Goal: Use online tool/utility: Utilize a website feature to perform a specific function

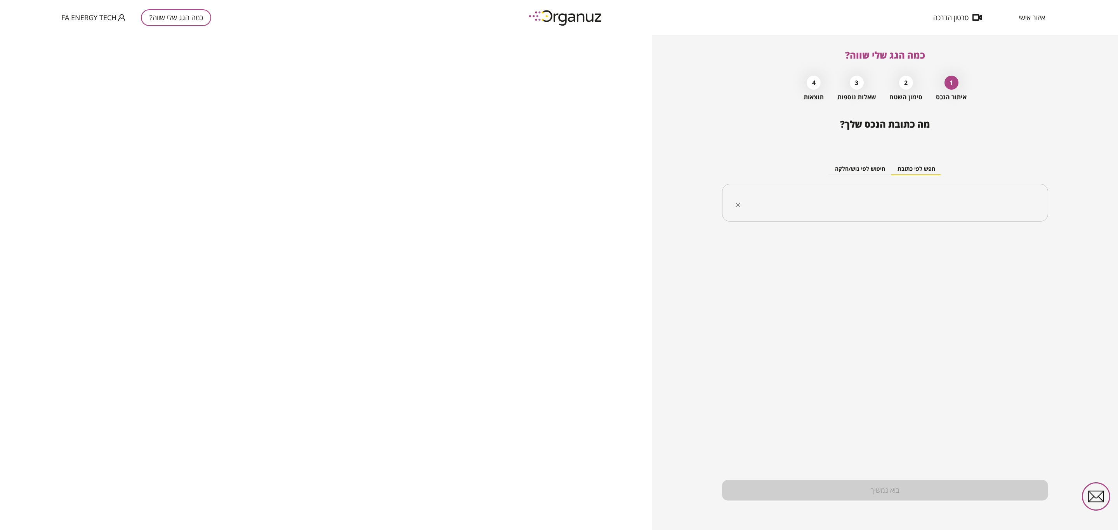
click at [858, 202] on input "text" at bounding box center [888, 202] width 302 height 19
type input "********"
click at [864, 200] on input "text" at bounding box center [888, 202] width 302 height 19
type input "********"
click at [872, 199] on input "text" at bounding box center [888, 202] width 302 height 19
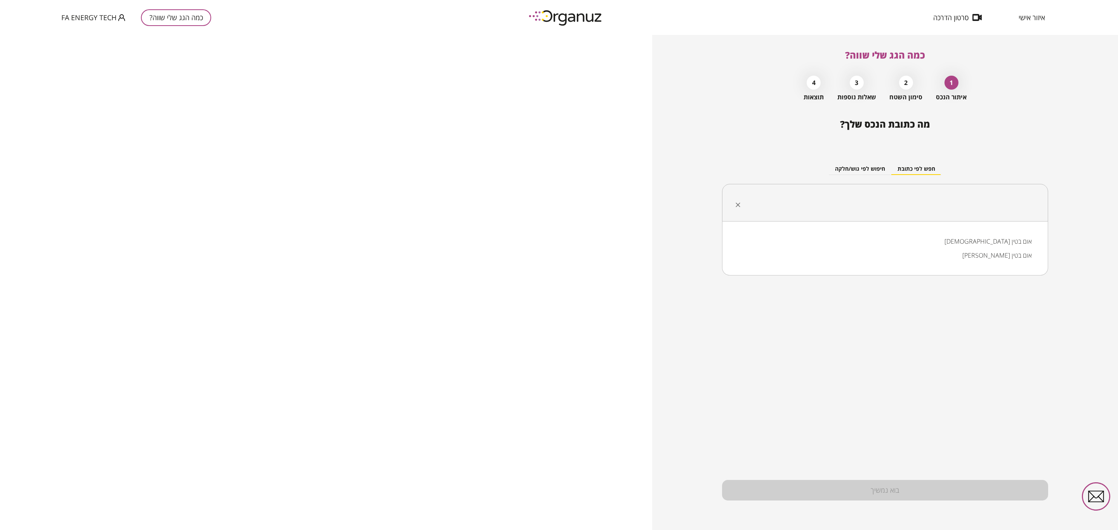
click at [1008, 258] on li "[PERSON_NAME] אום בטין" at bounding box center [885, 255] width 306 height 14
type input "**********"
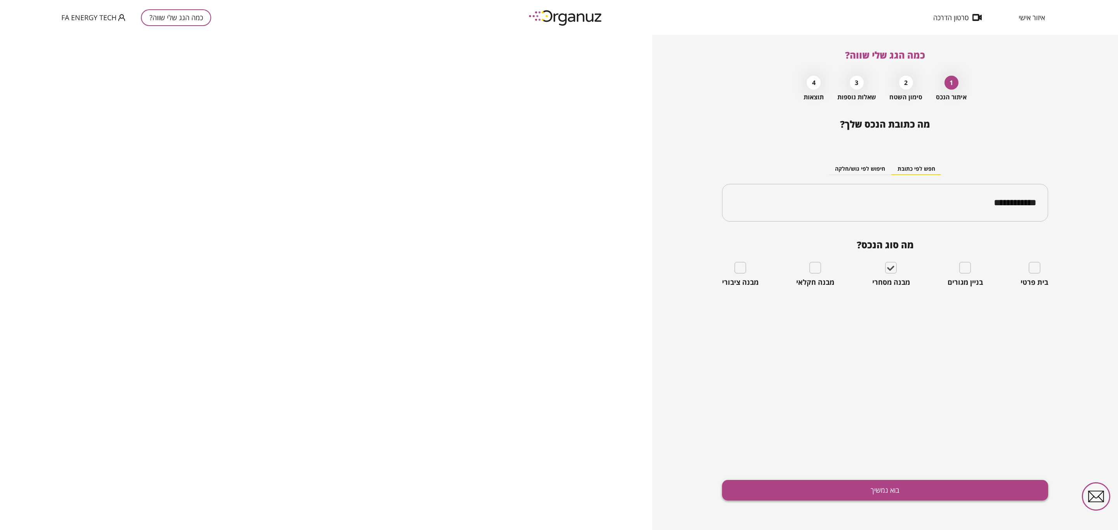
click at [910, 489] on button "בוא נמשיך" at bounding box center [885, 490] width 326 height 21
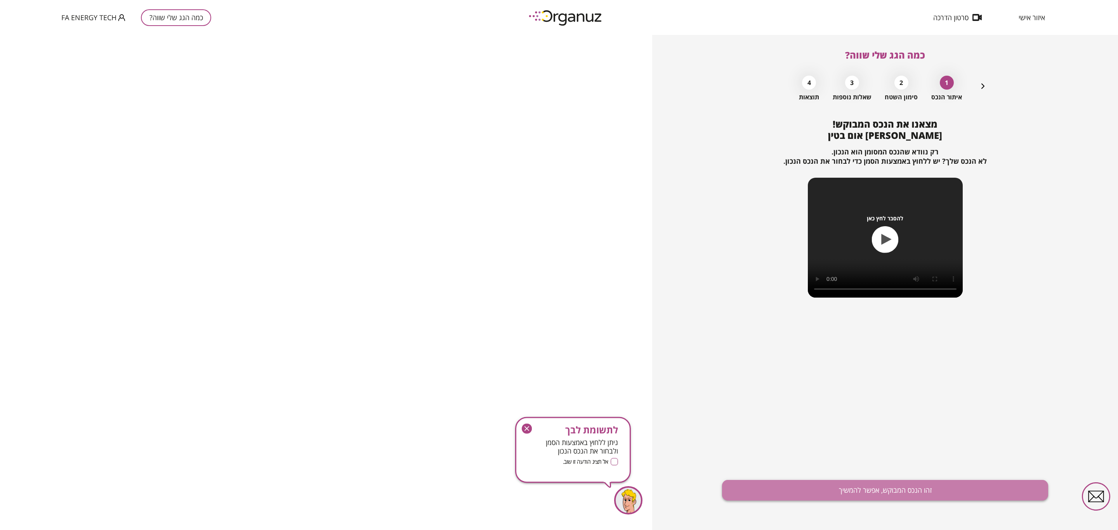
click at [892, 490] on button "זהו הנכס המבוקש, אפשר להמשיך" at bounding box center [885, 490] width 326 height 21
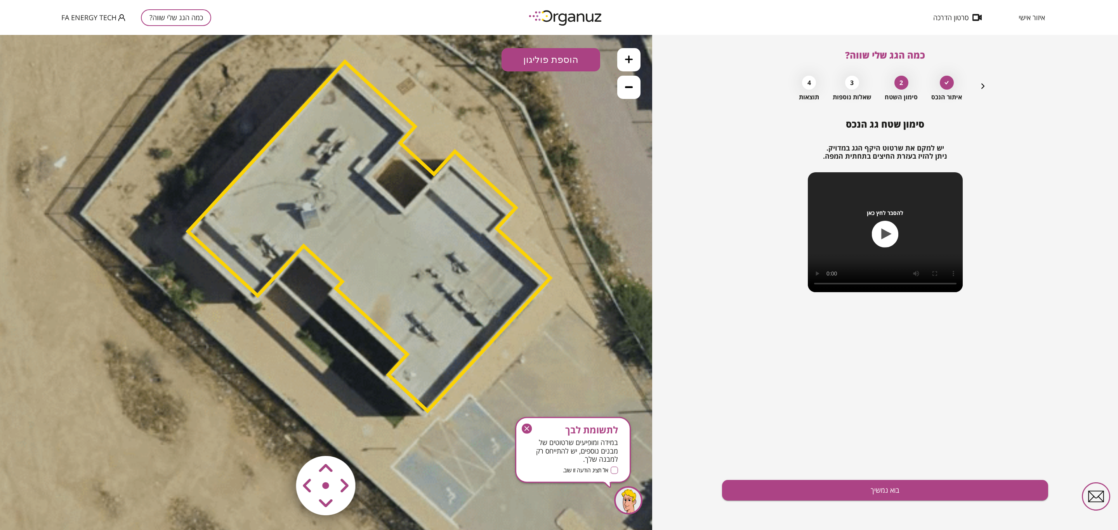
drag, startPoint x: 362, startPoint y: 302, endPoint x: 405, endPoint y: 255, distance: 63.2
click at [405, 255] on polygon at bounding box center [369, 236] width 362 height 349
click at [280, 440] on area at bounding box center [280, 440] width 0 height 0
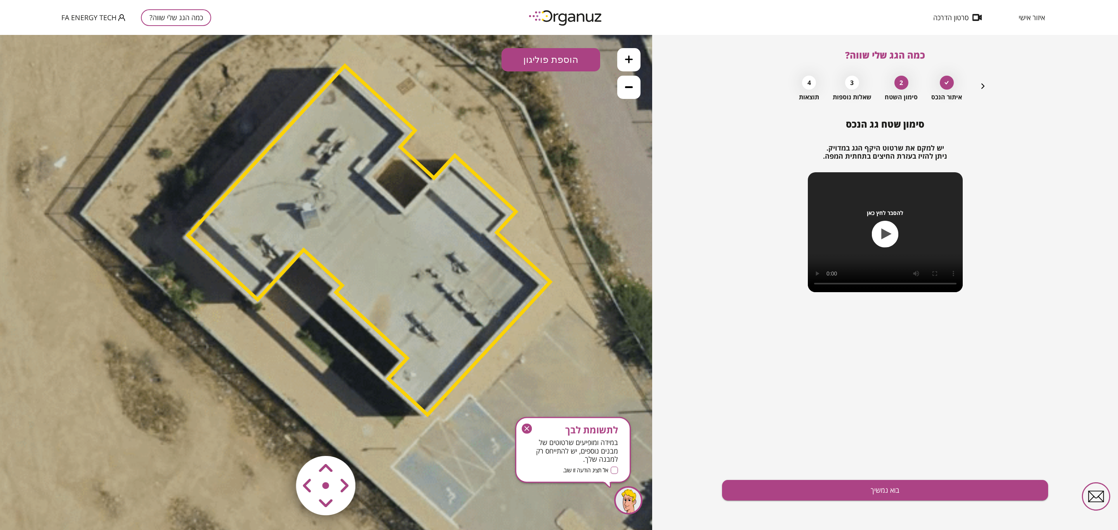
click at [280, 440] on area at bounding box center [280, 440] width 0 height 0
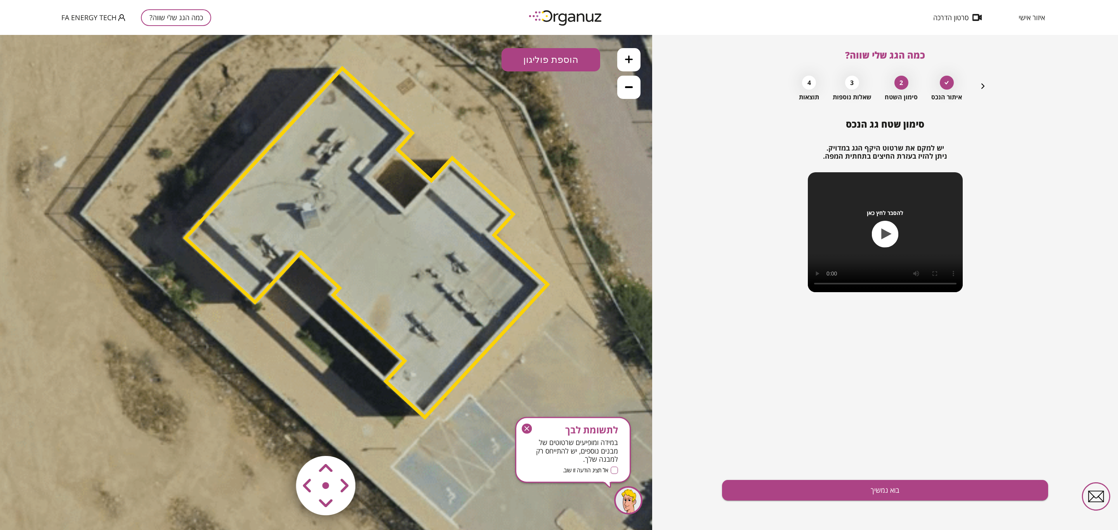
click at [280, 440] on area at bounding box center [280, 440] width 0 height 0
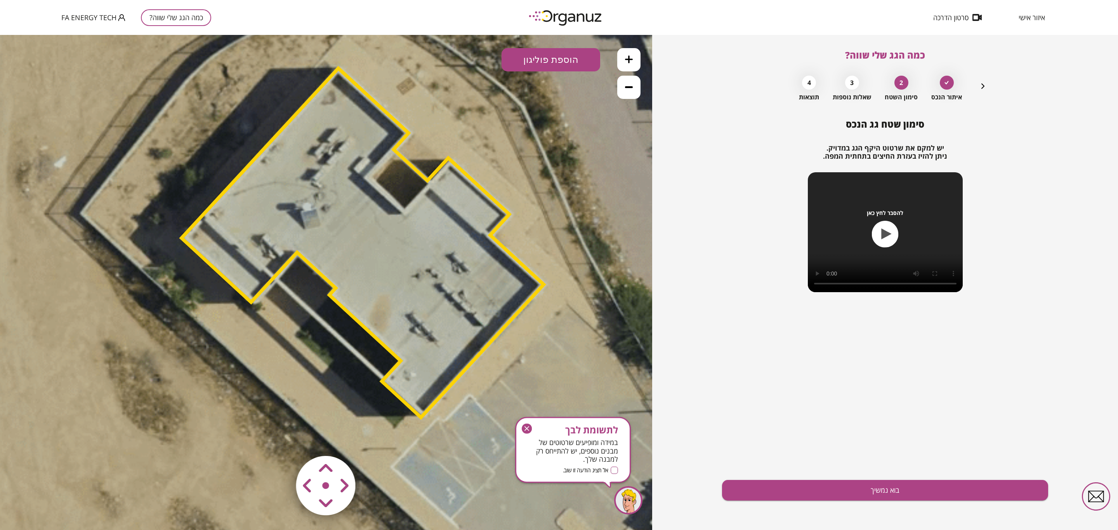
click at [280, 440] on area at bounding box center [280, 440] width 0 height 0
click at [390, 231] on polygon at bounding box center [364, 241] width 362 height 349
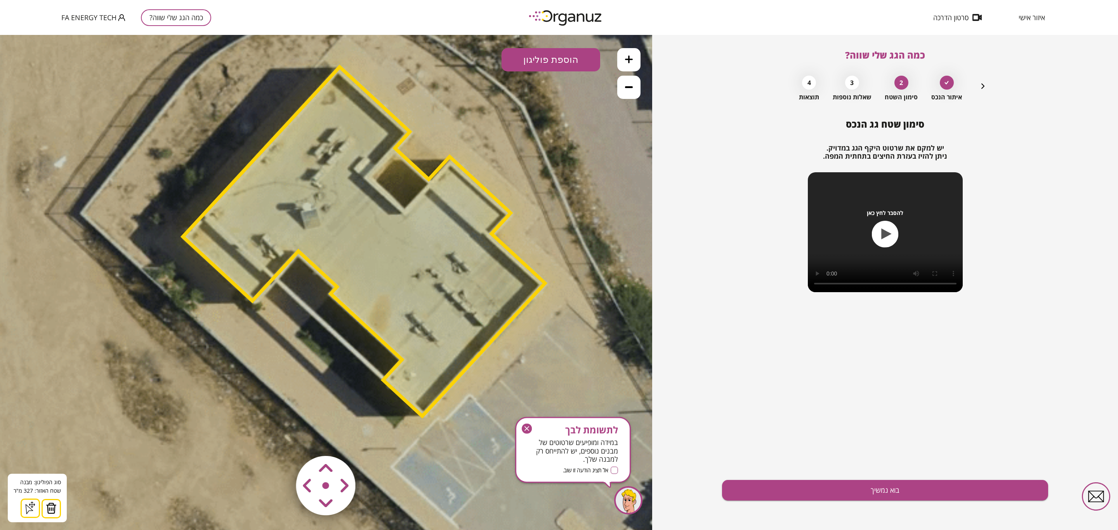
click at [50, 511] on img at bounding box center [51, 509] width 11 height 12
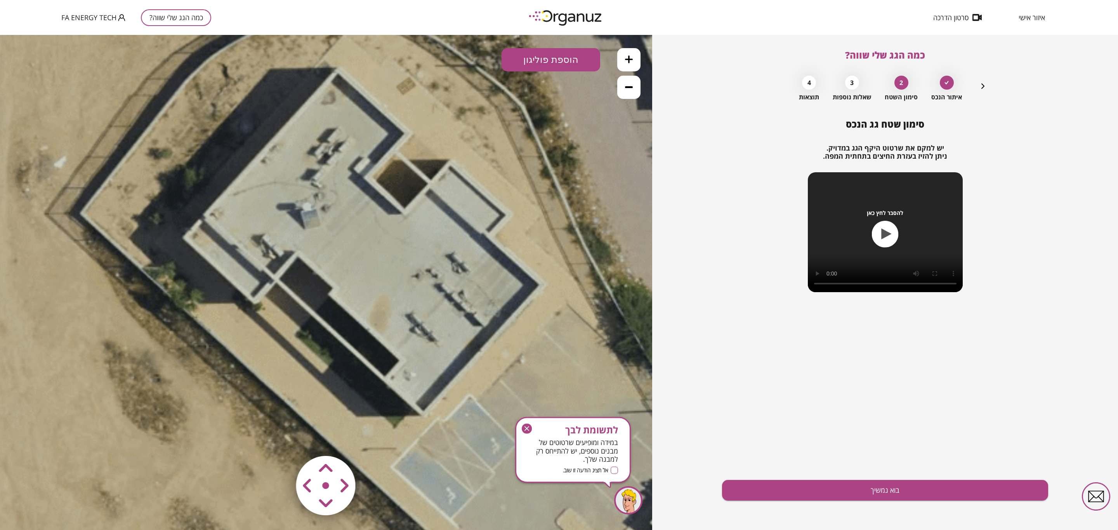
click at [553, 50] on button "הוספת פוליגון" at bounding box center [550, 59] width 99 height 23
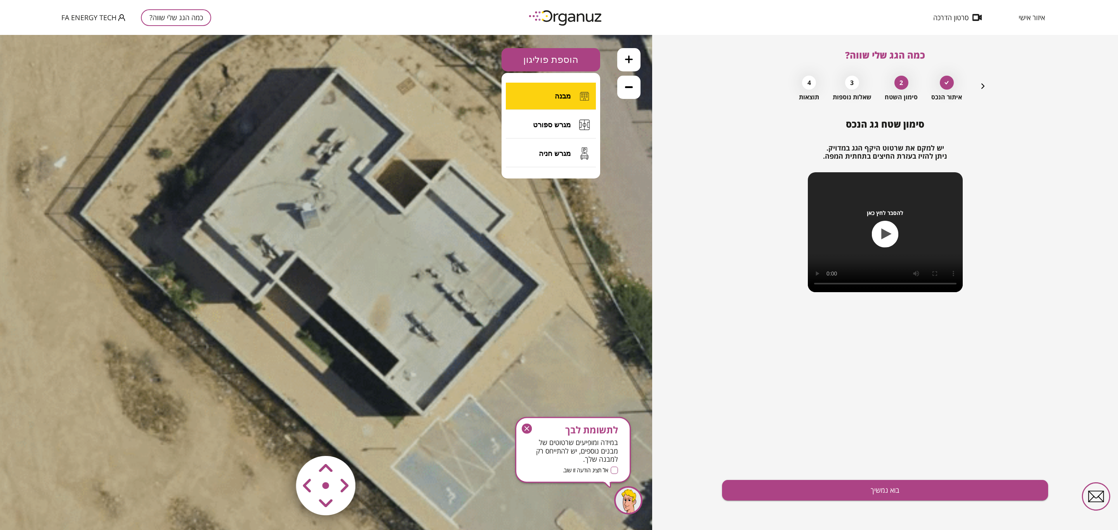
click at [541, 97] on button "מבנה" at bounding box center [551, 96] width 90 height 27
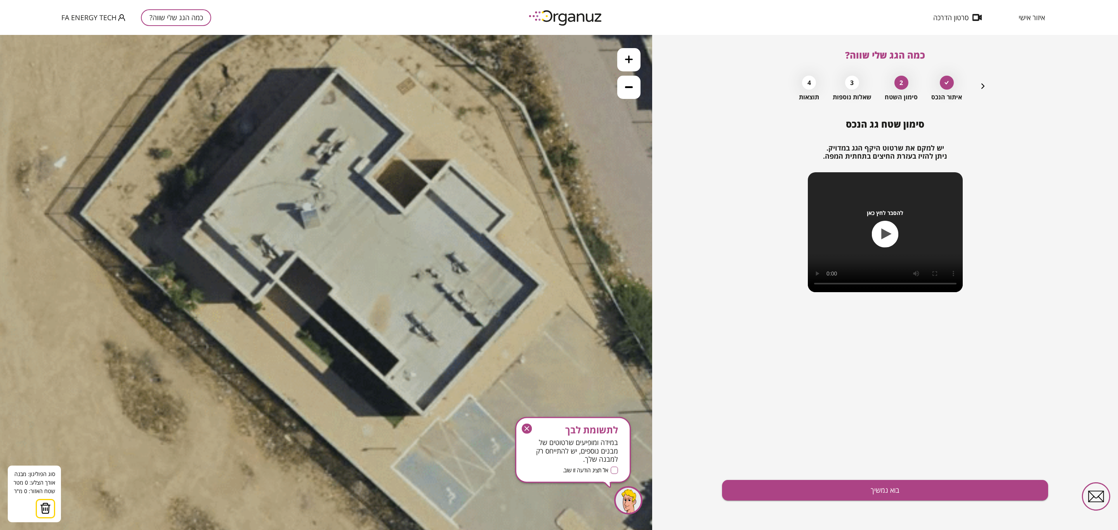
click at [187, 238] on icon at bounding box center [367, 233] width 1100 height 1100
click at [339, 73] on icon at bounding box center [367, 233] width 1100 height 1100
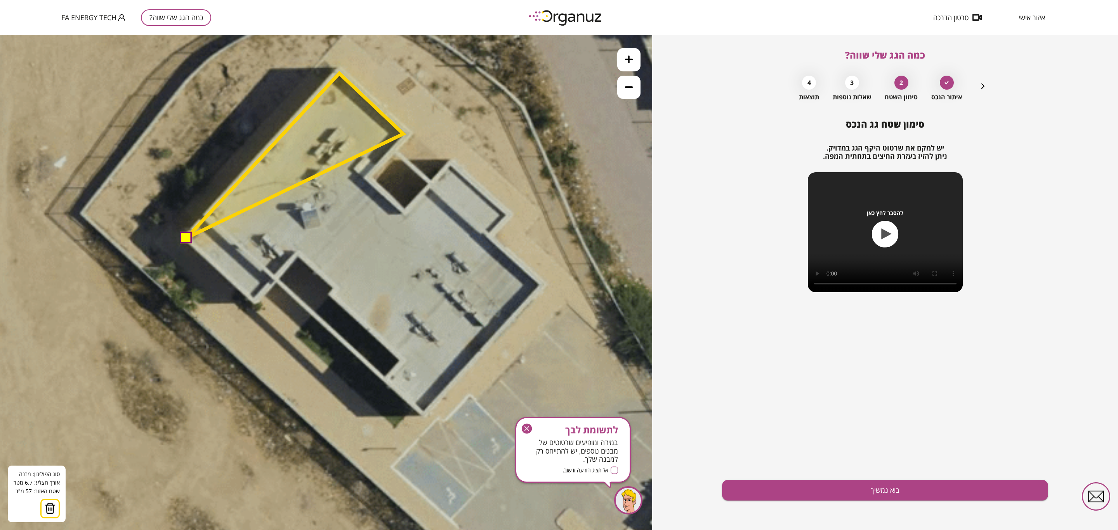
click at [403, 134] on polygon at bounding box center [295, 155] width 217 height 165
click at [364, 176] on polygon at bounding box center [295, 155] width 217 height 165
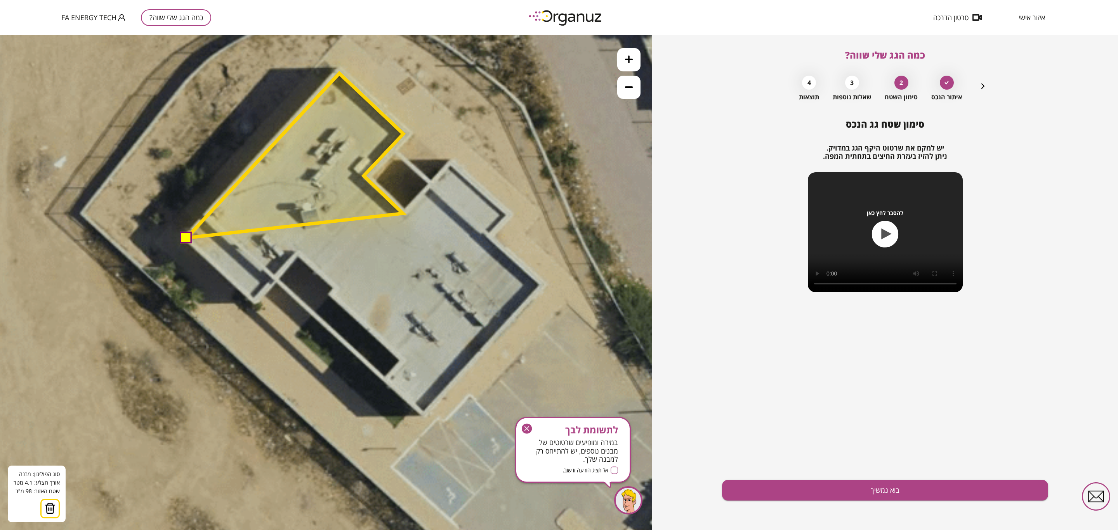
click at [403, 213] on polygon at bounding box center [295, 155] width 217 height 165
click at [431, 189] on polygon at bounding box center [309, 155] width 244 height 165
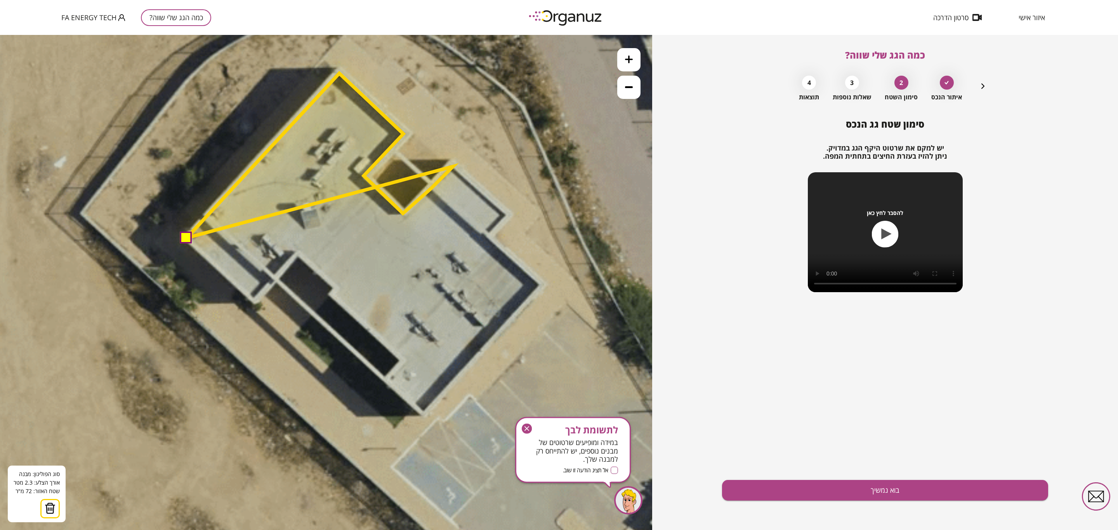
click at [453, 166] on polygon at bounding box center [320, 155] width 266 height 165
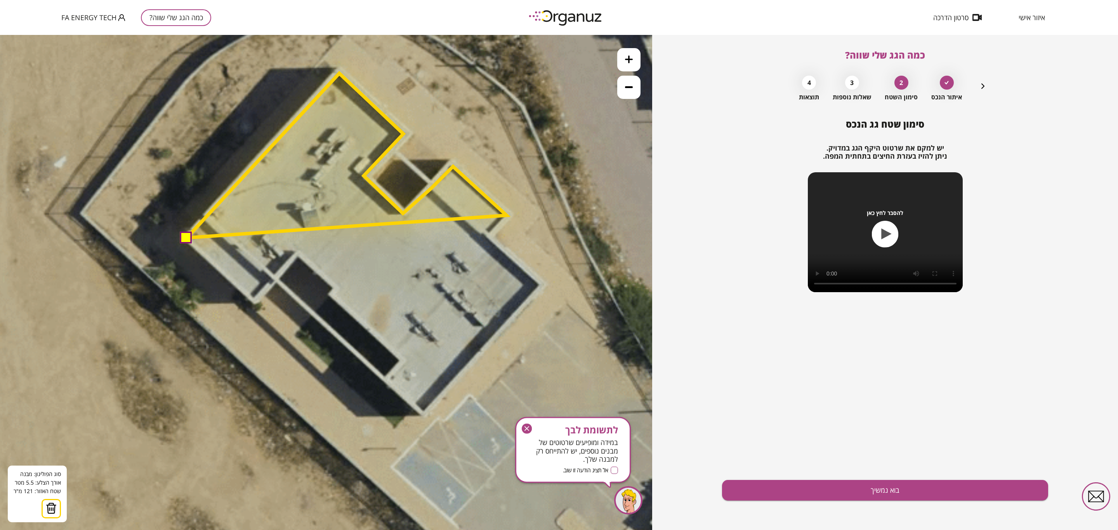
click at [506, 215] on polygon at bounding box center [347, 155] width 320 height 165
click at [487, 238] on polygon at bounding box center [347, 155] width 320 height 165
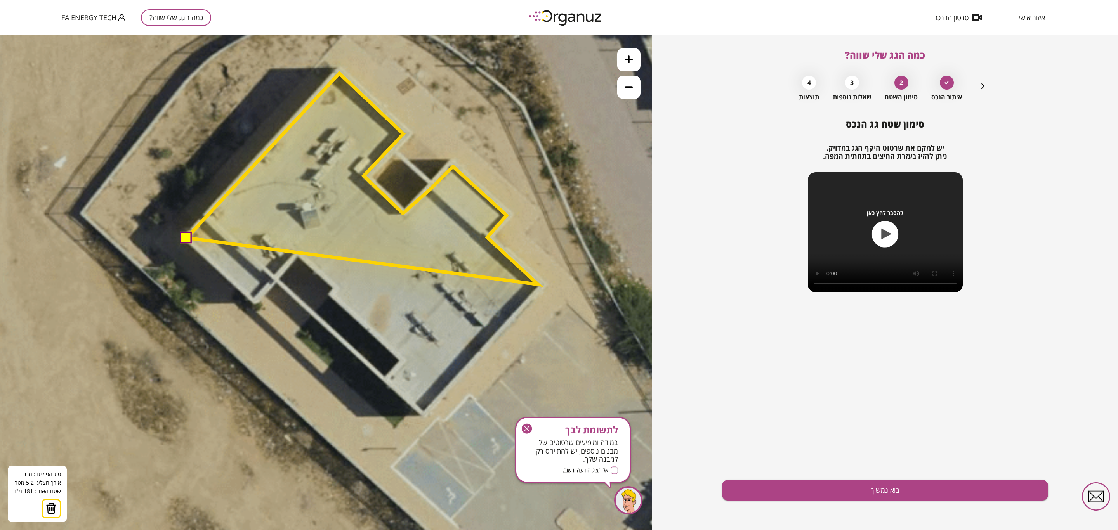
click at [538, 284] on polygon at bounding box center [362, 178] width 351 height 211
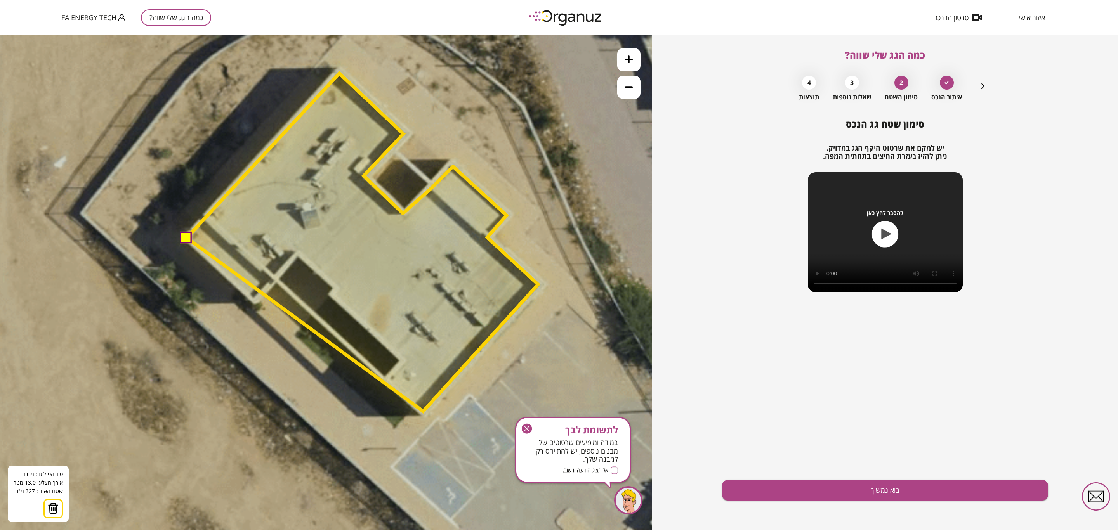
click at [423, 411] on polygon at bounding box center [362, 242] width 351 height 338
click at [392, 383] on polygon at bounding box center [362, 242] width 351 height 338
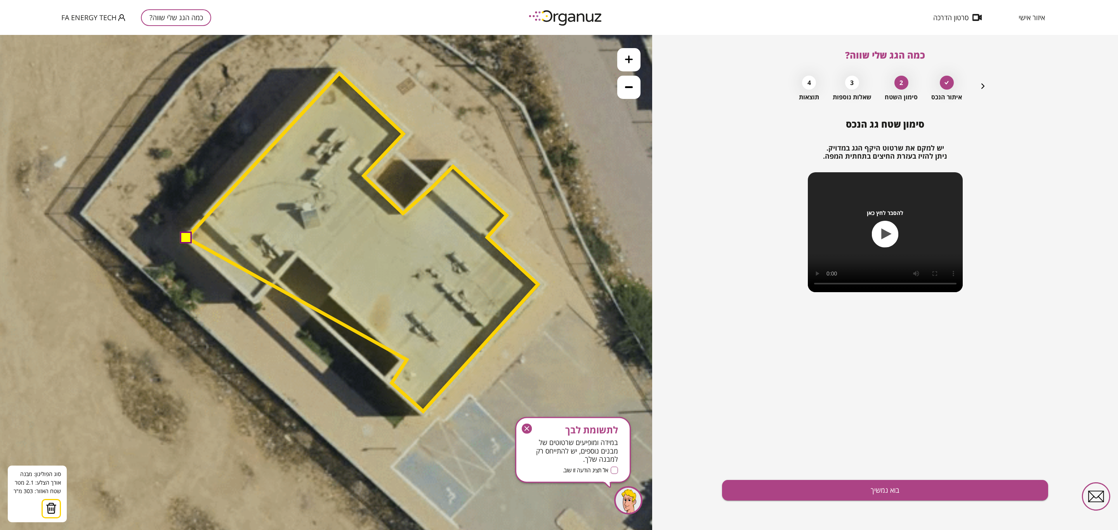
click at [407, 360] on polygon at bounding box center [362, 242] width 351 height 338
click at [338, 295] on polygon at bounding box center [362, 242] width 351 height 338
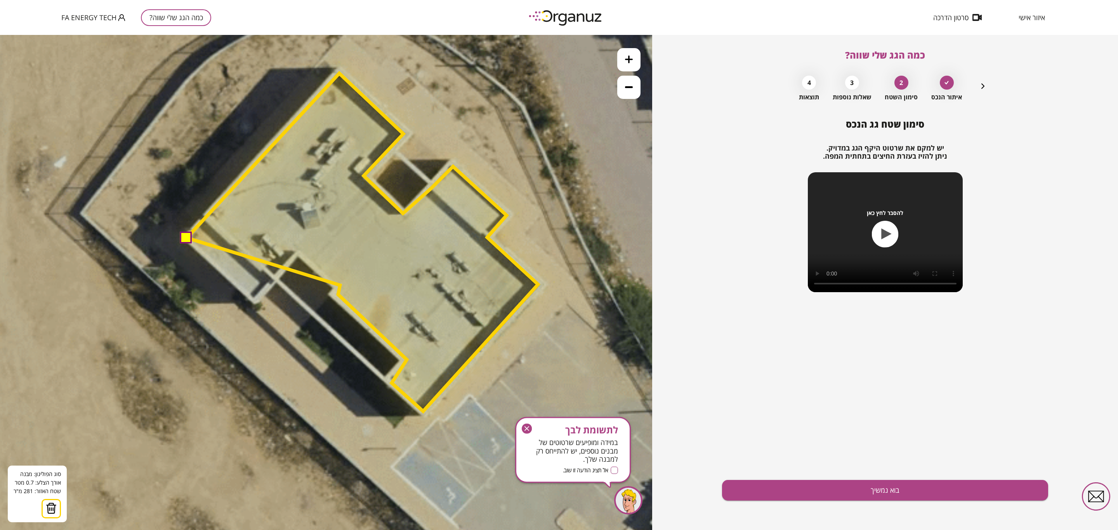
click at [340, 285] on polygon at bounding box center [362, 242] width 351 height 338
click at [300, 249] on polygon at bounding box center [362, 242] width 351 height 338
click at [251, 300] on polygon at bounding box center [362, 242] width 351 height 338
click at [189, 237] on button at bounding box center [186, 237] width 12 height 12
